Goal: Transaction & Acquisition: Download file/media

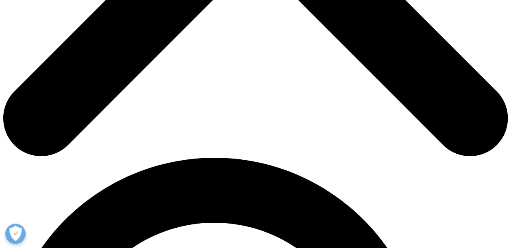
scroll to position [366, 0]
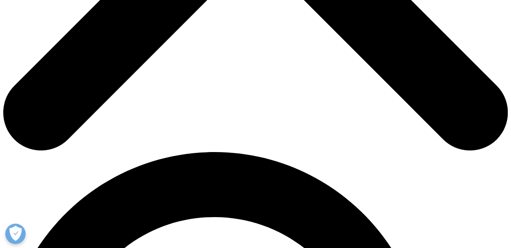
type input "gail"
type input "bridges"
type input "gail.bridges@accredo.com"
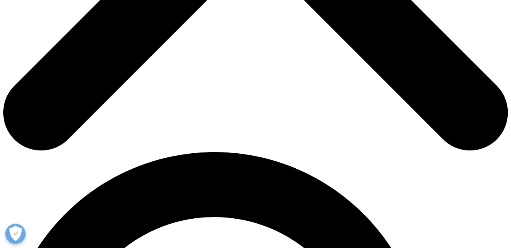
scroll to position [0, 26]
type input "Sr. Director Clinical Product"
type input "Accredo"
select select "[GEOGRAPHIC_DATA]"
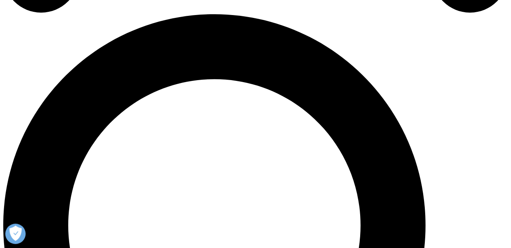
scroll to position [529, 0]
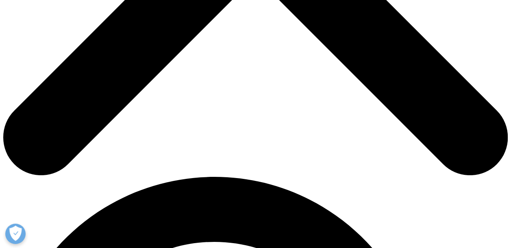
scroll to position [291, 0]
